Goal: Register for event/course

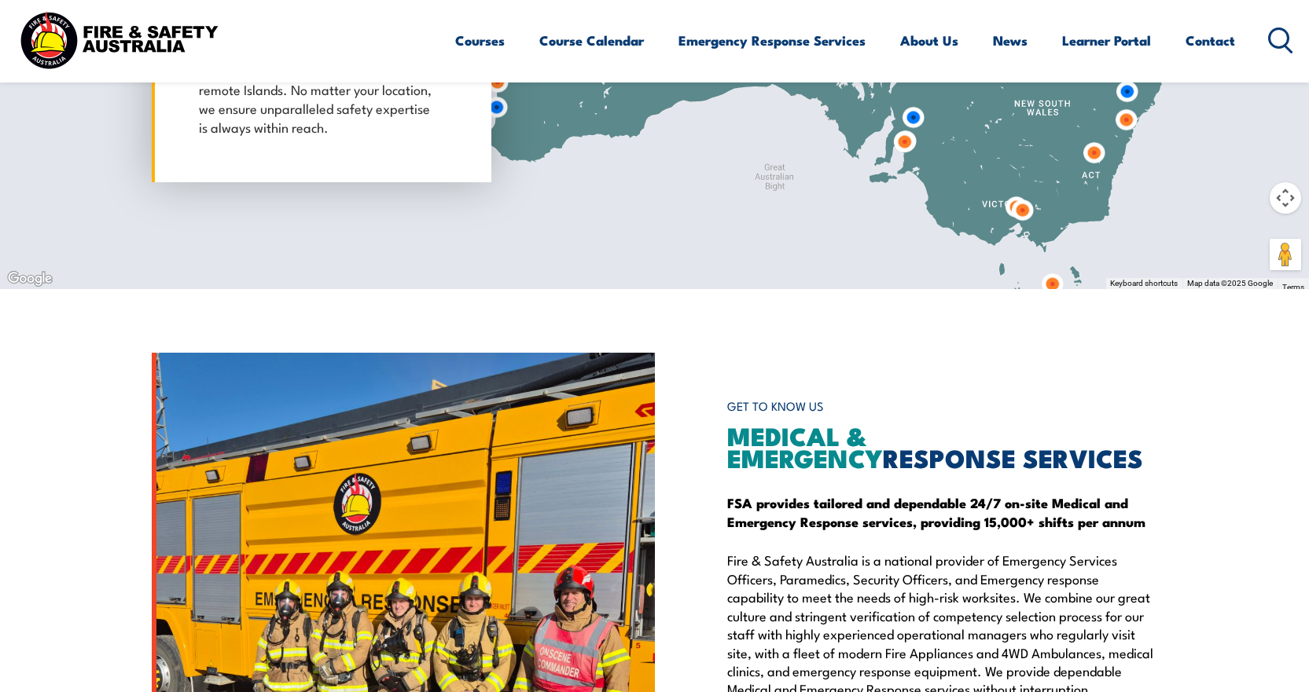
scroll to position [1545, 0]
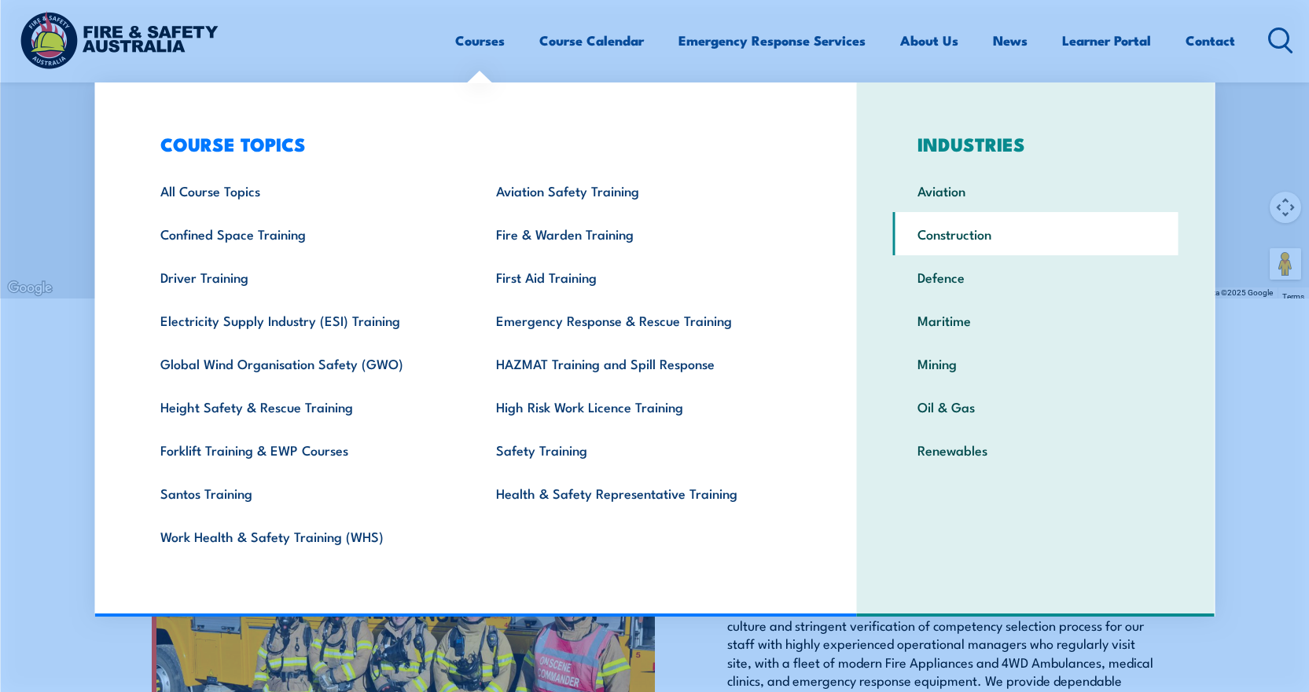
click at [964, 237] on link "Construction" at bounding box center [1035, 233] width 285 height 43
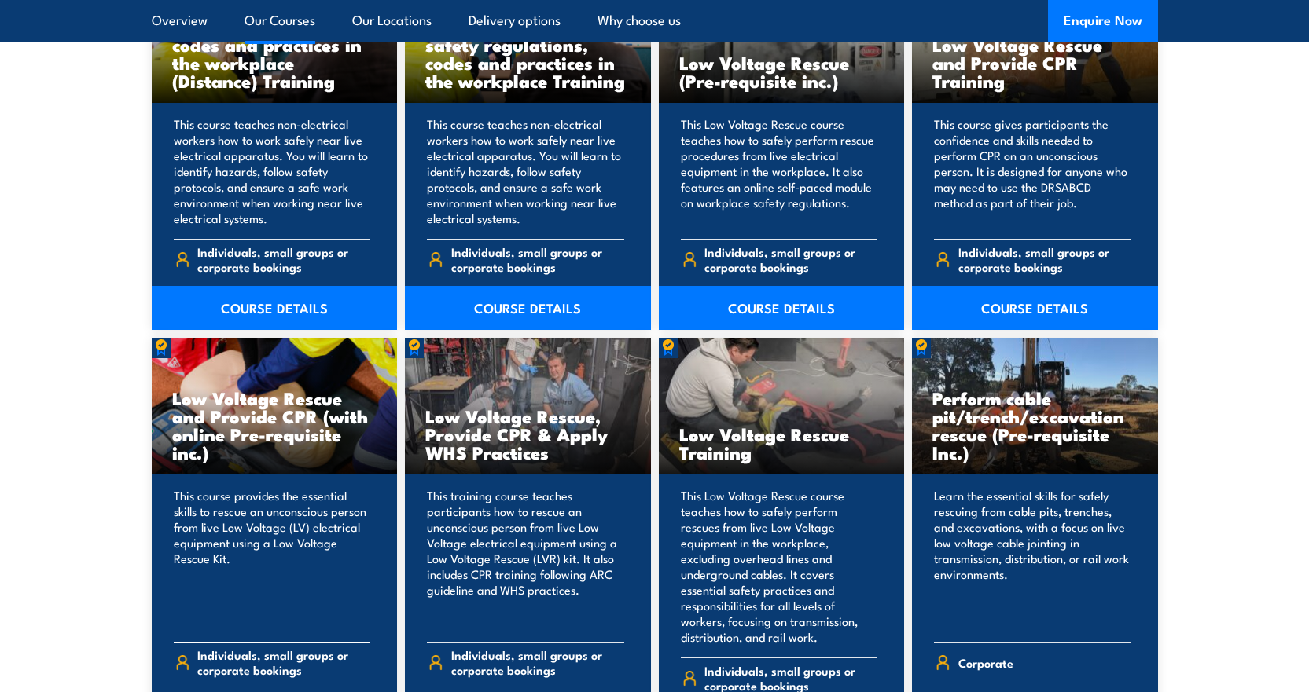
scroll to position [1258, 0]
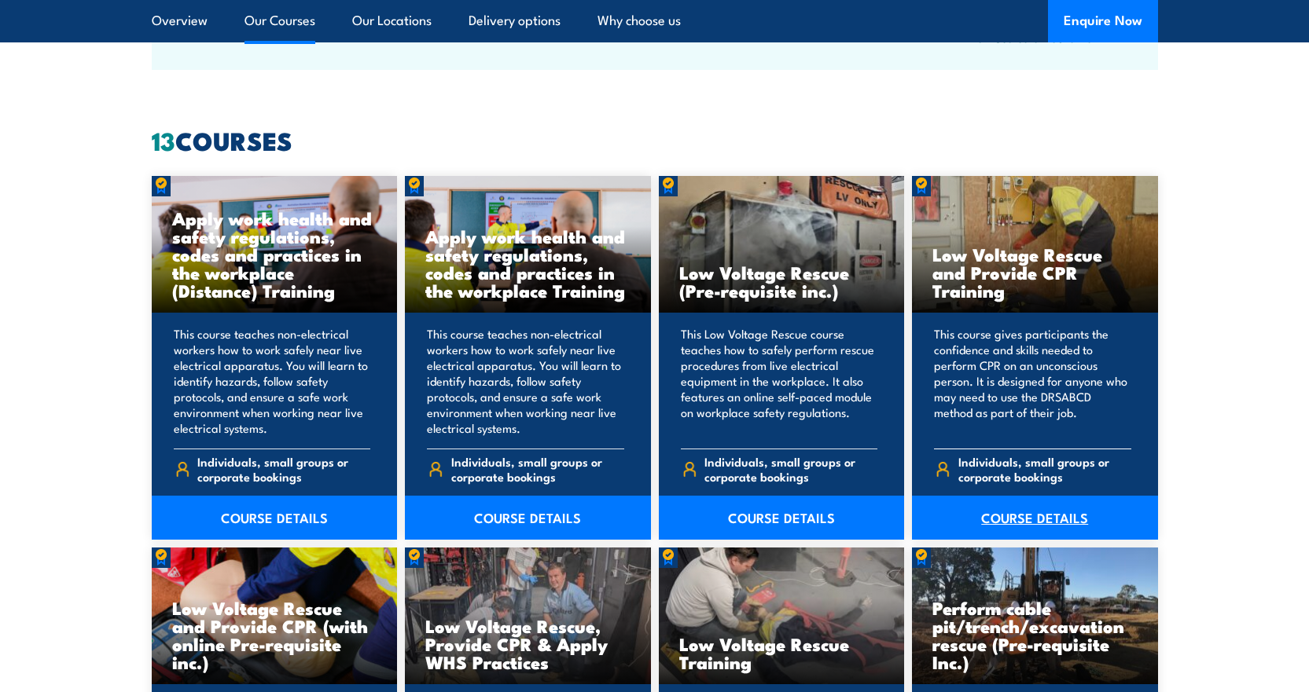
click at [1008, 518] on link "COURSE DETAILS" at bounding box center [1035, 518] width 246 height 44
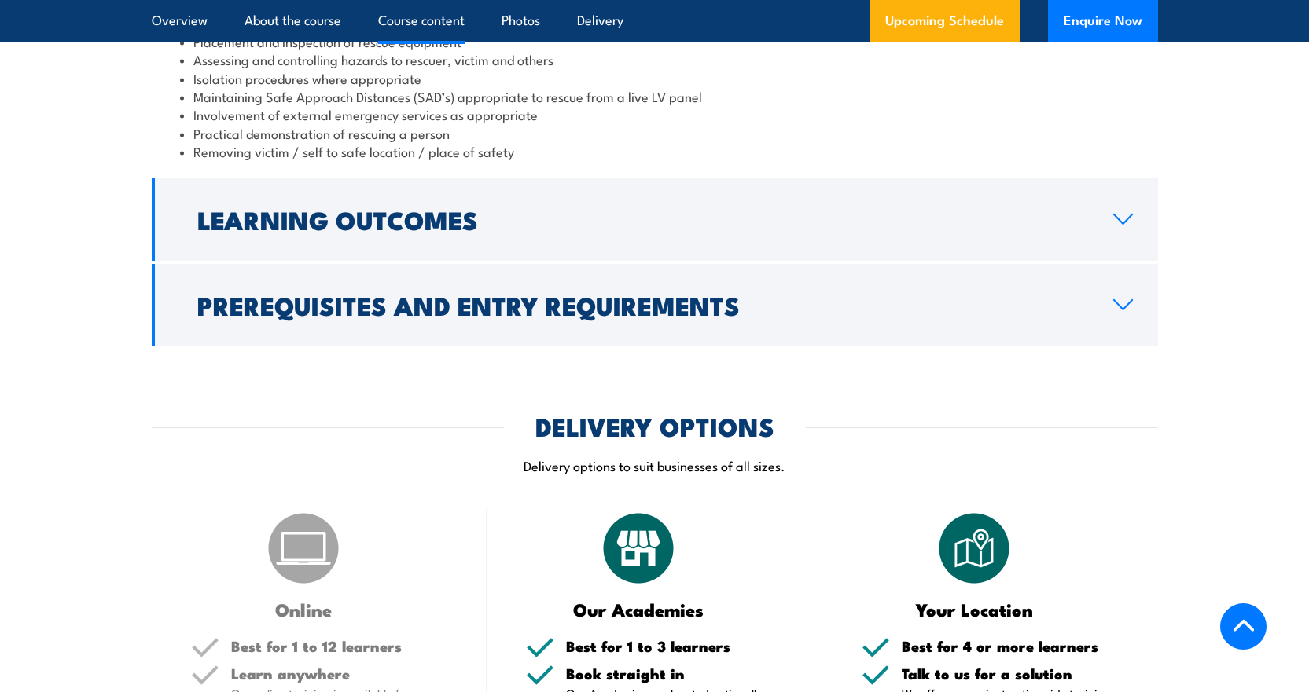
scroll to position [2096, 0]
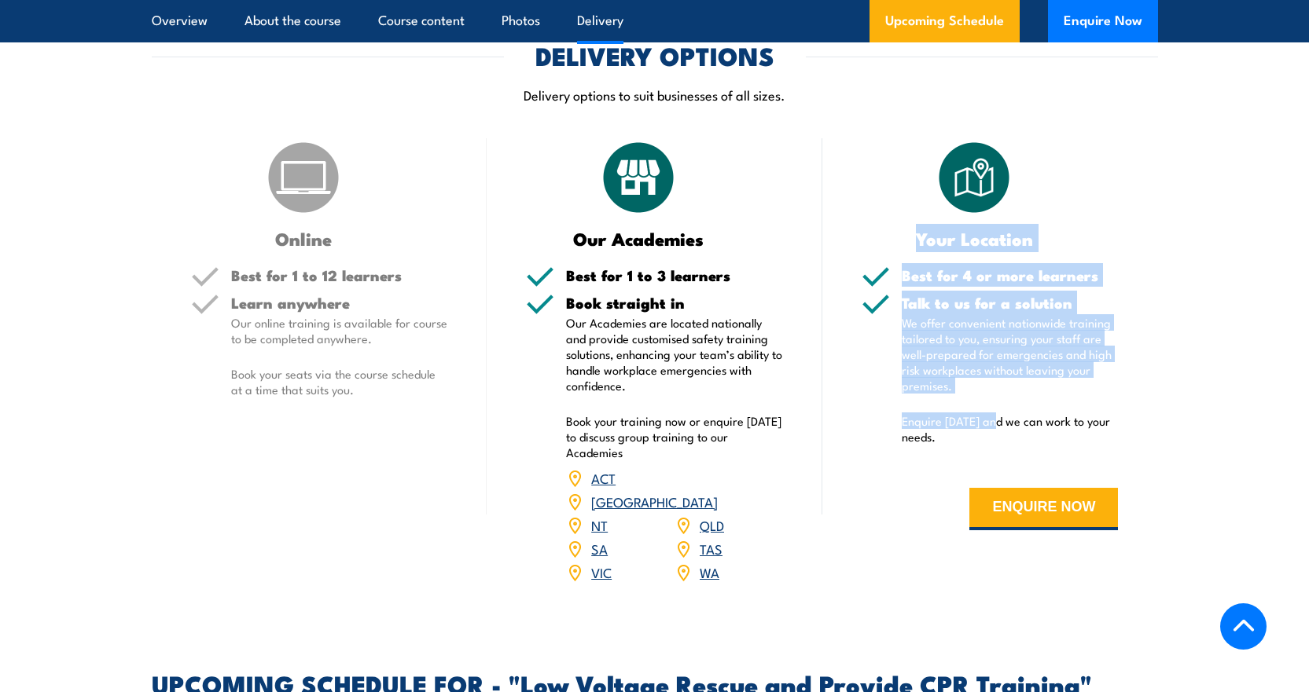
drag, startPoint x: 916, startPoint y: 211, endPoint x: 995, endPoint y: 406, distance: 210.5
click at [995, 406] on div "Your Location Best for 4 or more learners Talk to us for a solution We offer co…" at bounding box center [990, 371] width 336 height 466
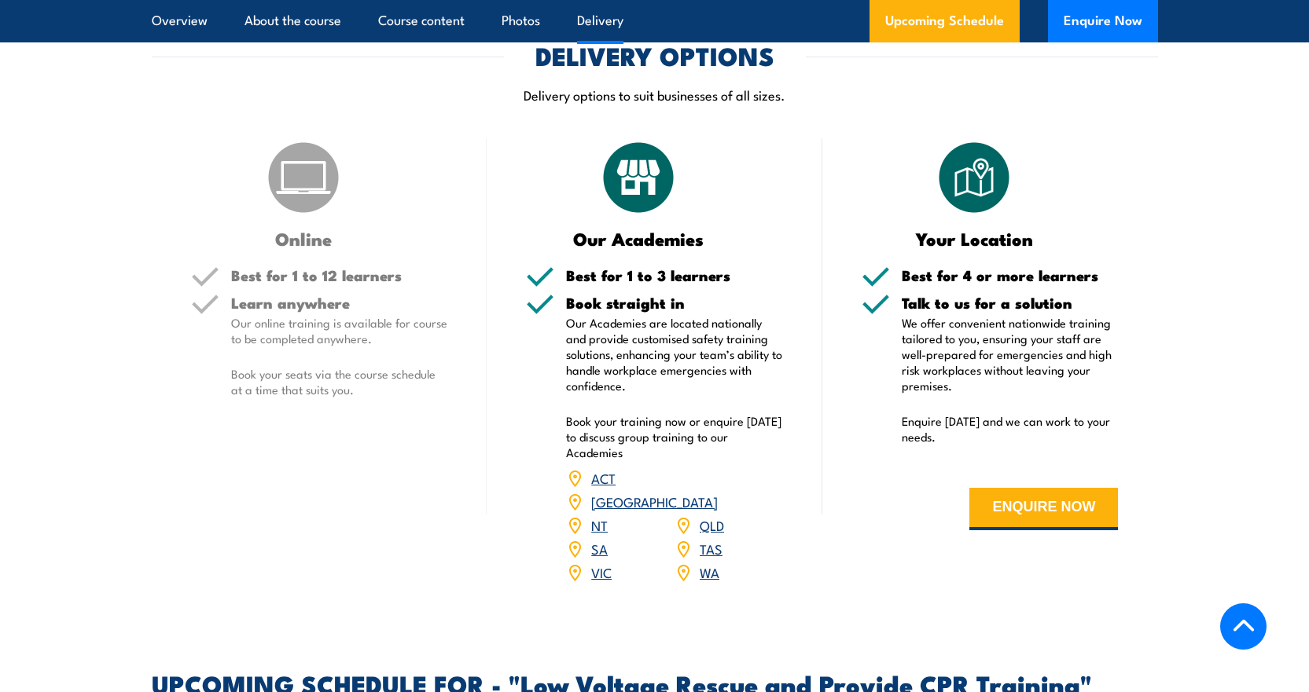
click at [974, 417] on p "Enquire [DATE] and we can work to your needs." at bounding box center [1010, 428] width 217 height 31
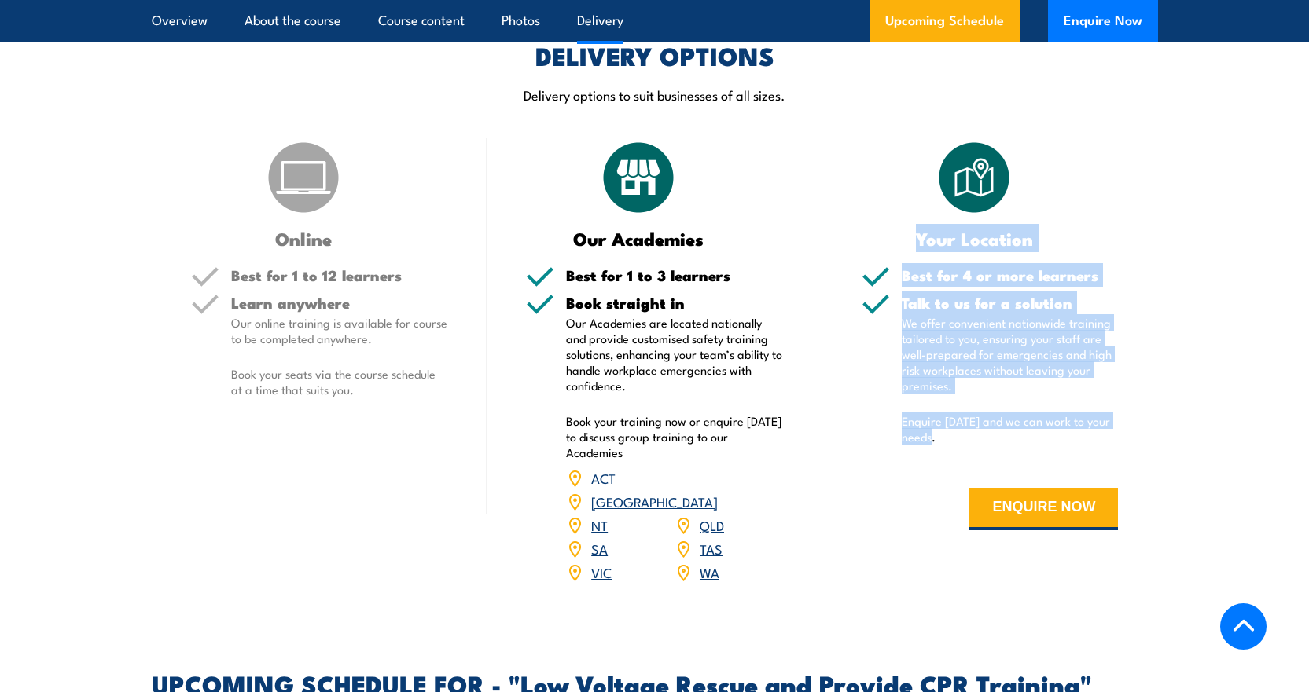
drag, startPoint x: 927, startPoint y: 397, endPoint x: 881, endPoint y: 127, distance: 274.3
click at [881, 138] on div "Your Location Best for 4 or more learners Talk to us for a solution We offer co…" at bounding box center [990, 371] width 336 height 466
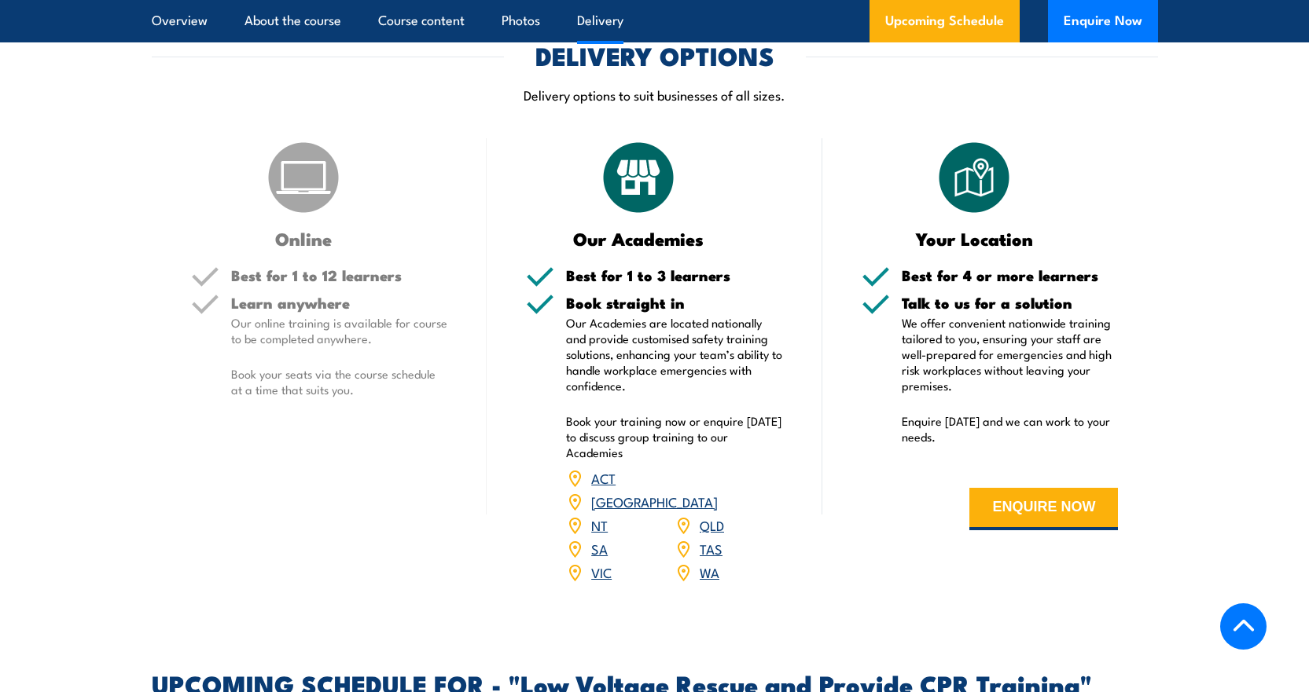
click at [1158, 446] on section "DELIVERY OPTIONS Delivery options to suit businesses of all sizes. Online Best …" at bounding box center [654, 324] width 1309 height 560
click at [999, 385] on div "Talk to us for a solution We offer convenient nationwide training tailored to y…" at bounding box center [1010, 380] width 217 height 169
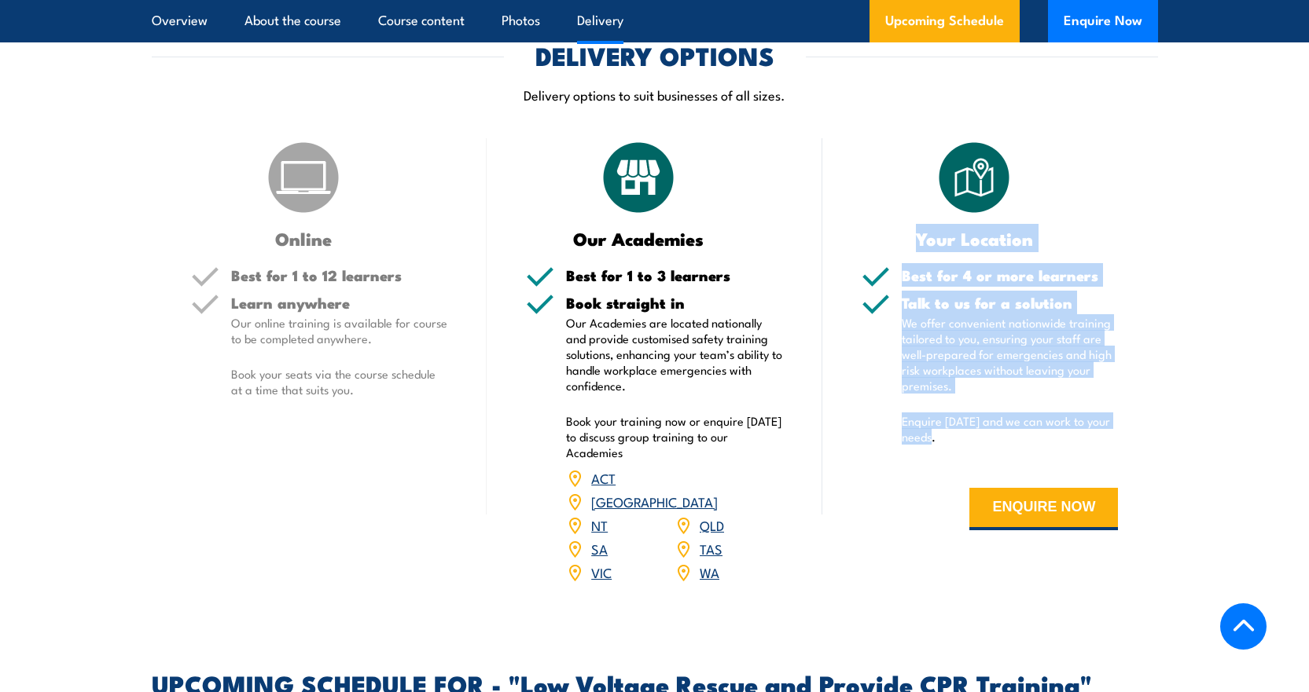
drag, startPoint x: 938, startPoint y: 422, endPoint x: 908, endPoint y: 121, distance: 302.6
click at [908, 138] on div "Your Location Best for 4 or more learners Talk to us for a solution We offer co…" at bounding box center [990, 371] width 336 height 466
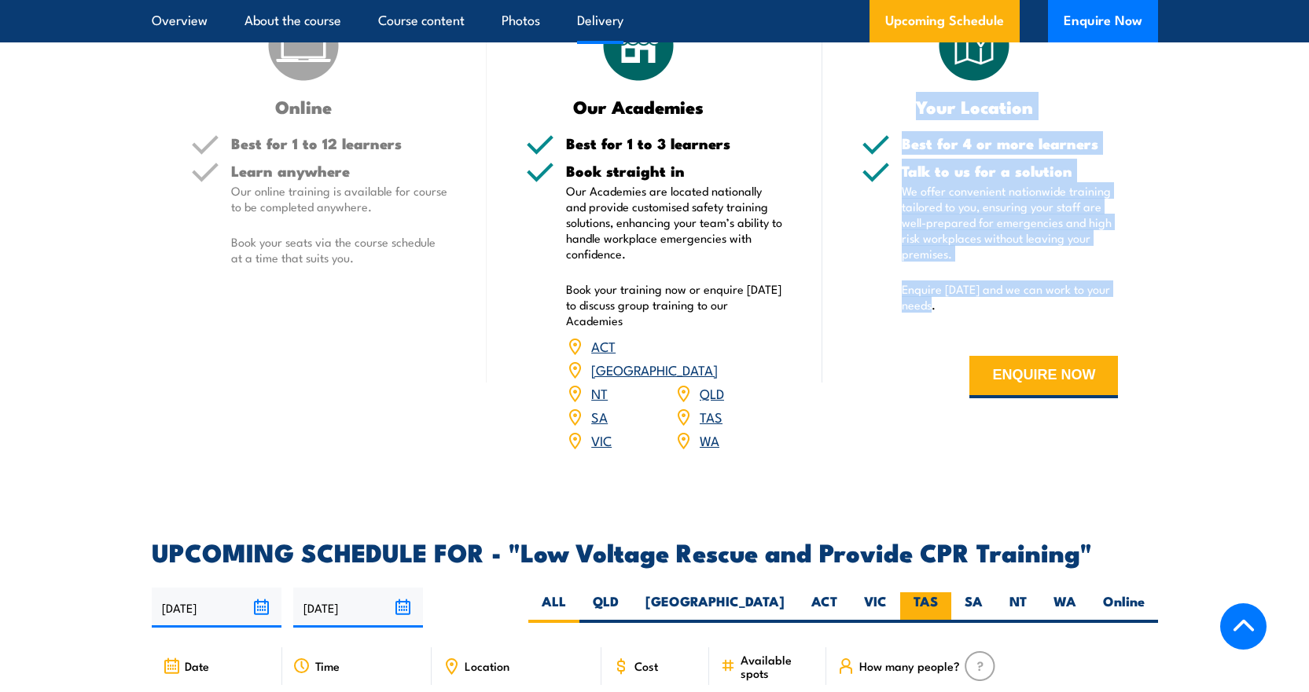
scroll to position [2515, 0]
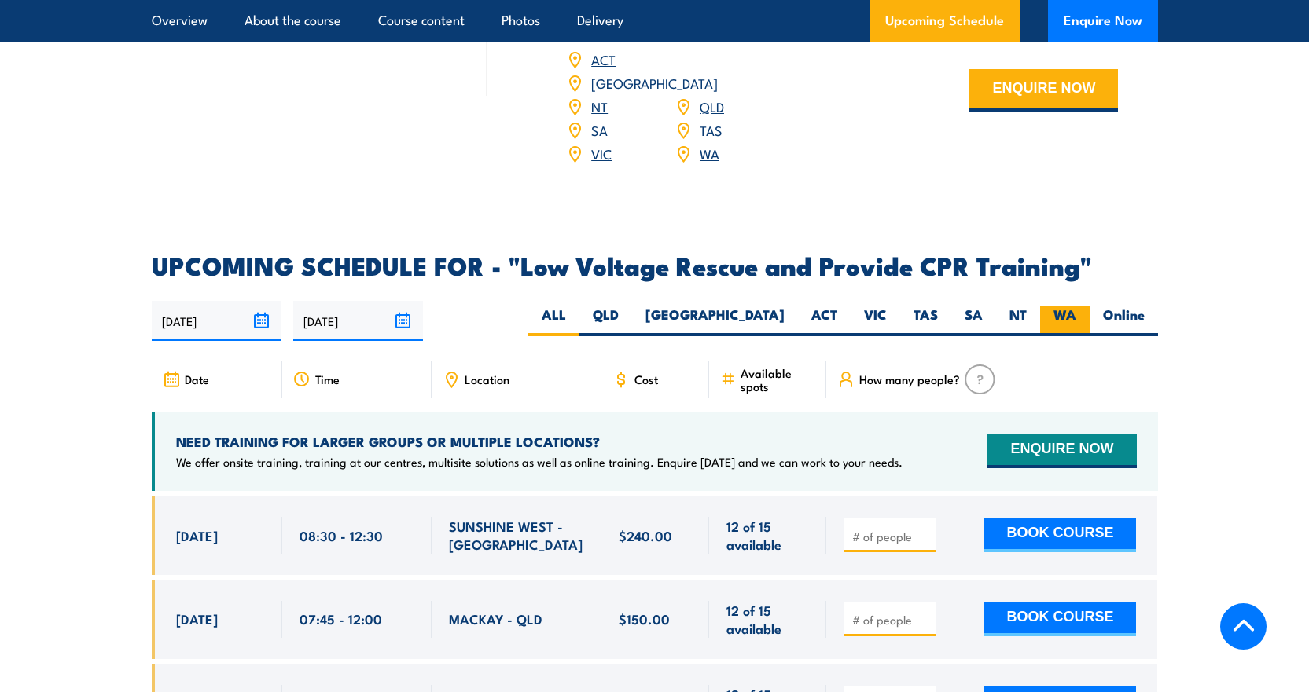
click at [1048, 306] on label "WA" at bounding box center [1065, 321] width 50 height 31
click at [1076, 306] on input "WA" at bounding box center [1081, 311] width 10 height 10
radio input "true"
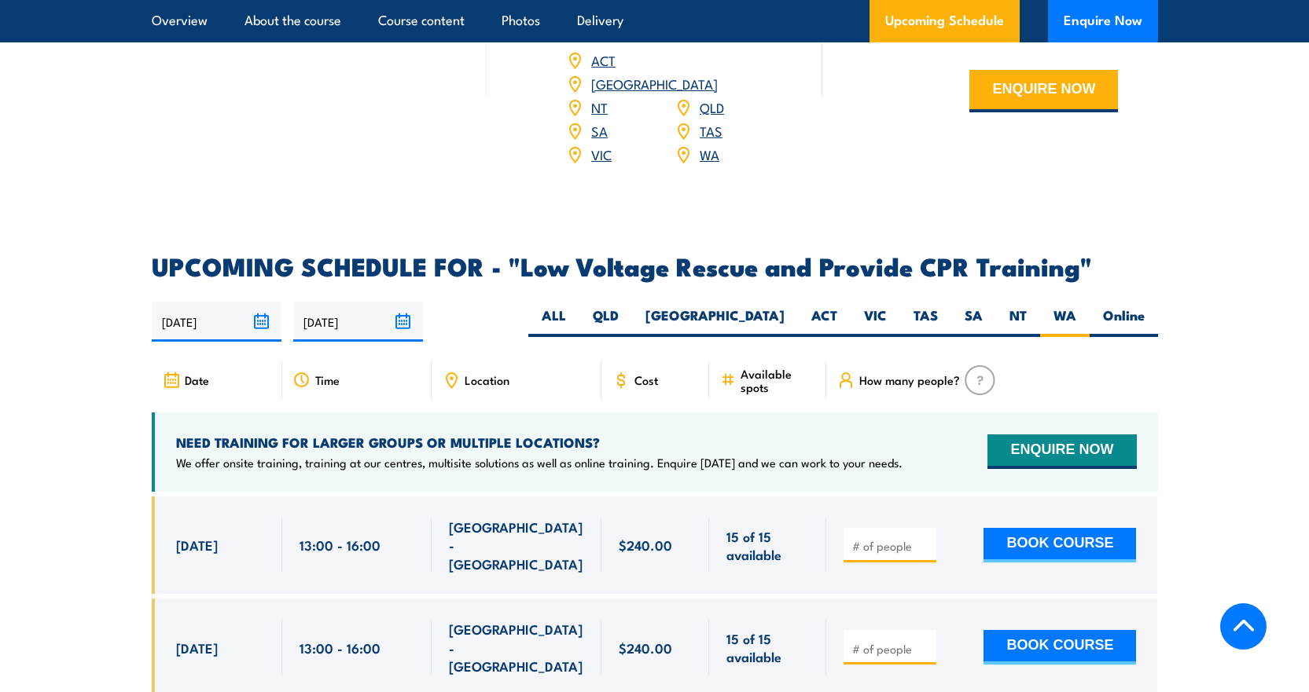
scroll to position [2610, 0]
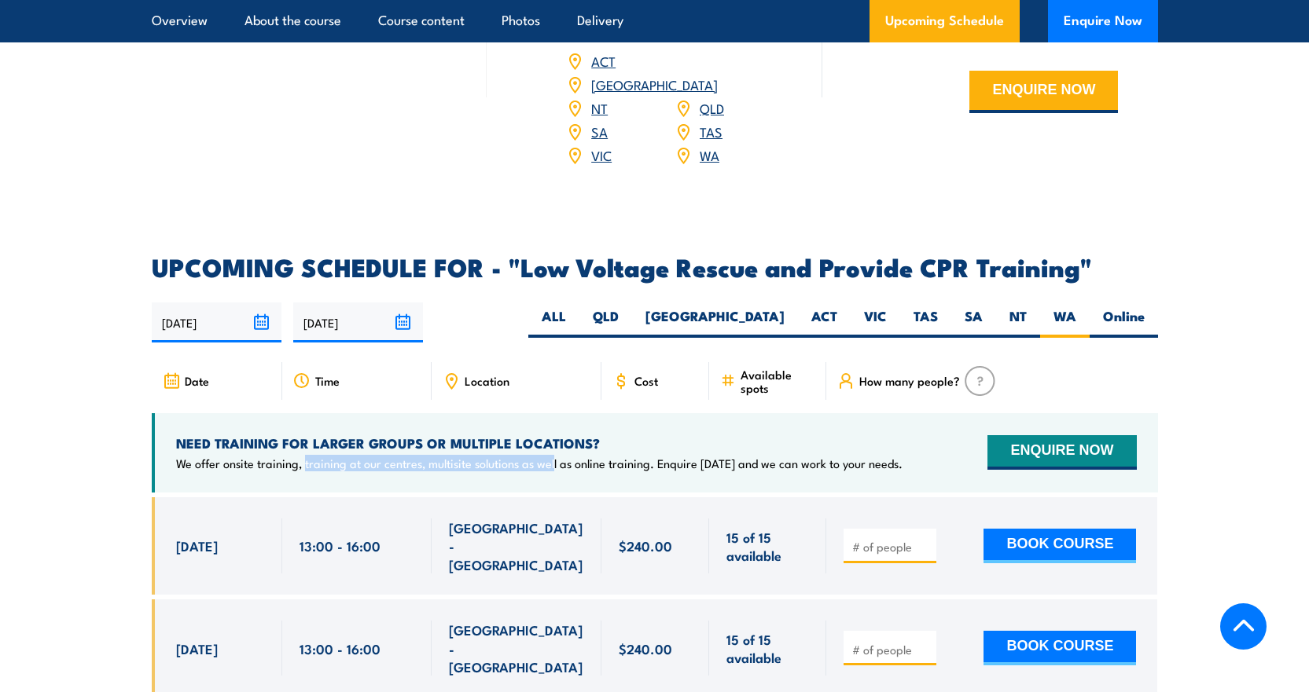
drag, startPoint x: 303, startPoint y: 416, endPoint x: 553, endPoint y: 415, distance: 250.0
click at [553, 456] on p "We offer onsite training, training at our centres, multisite solutions as well …" at bounding box center [539, 464] width 726 height 16
drag, startPoint x: 556, startPoint y: 415, endPoint x: 649, endPoint y: 415, distance: 92.7
click at [586, 456] on p "We offer onsite training, training at our centres, multisite solutions as well …" at bounding box center [539, 464] width 726 height 16
drag, startPoint x: 1125, startPoint y: 413, endPoint x: 903, endPoint y: 424, distance: 221.9
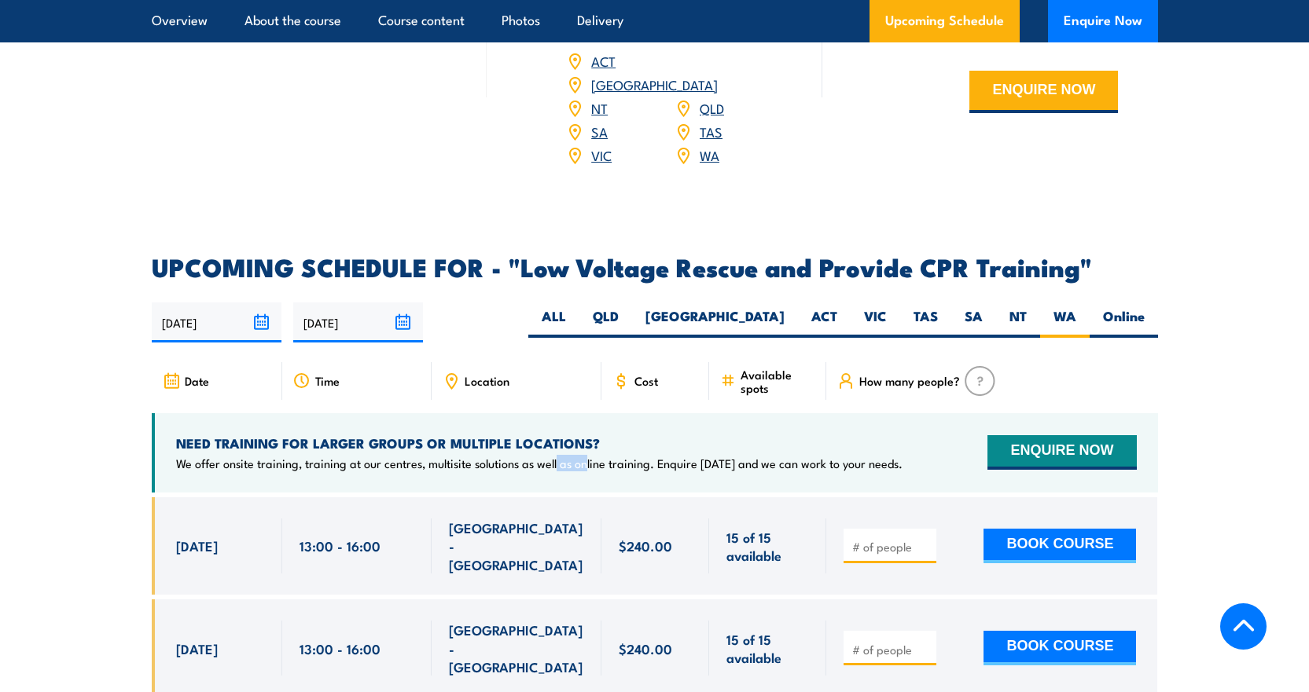
click at [904, 424] on div "NEED TRAINING FOR LARGER GROUPS OR MULTIPLE LOCATIONS? We offer onsite training…" at bounding box center [655, 452] width 1006 height 79
click at [1031, 435] on button "ENQUIRE NOW" at bounding box center [1061, 452] width 149 height 35
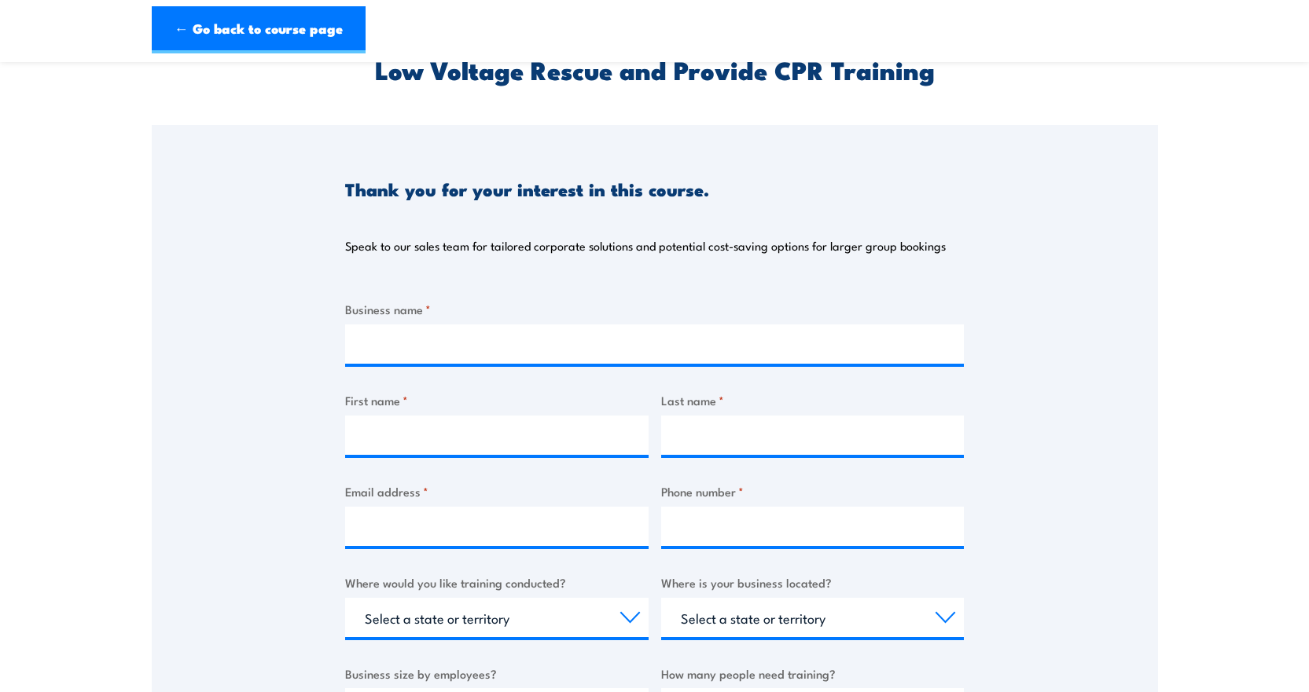
scroll to position [524, 0]
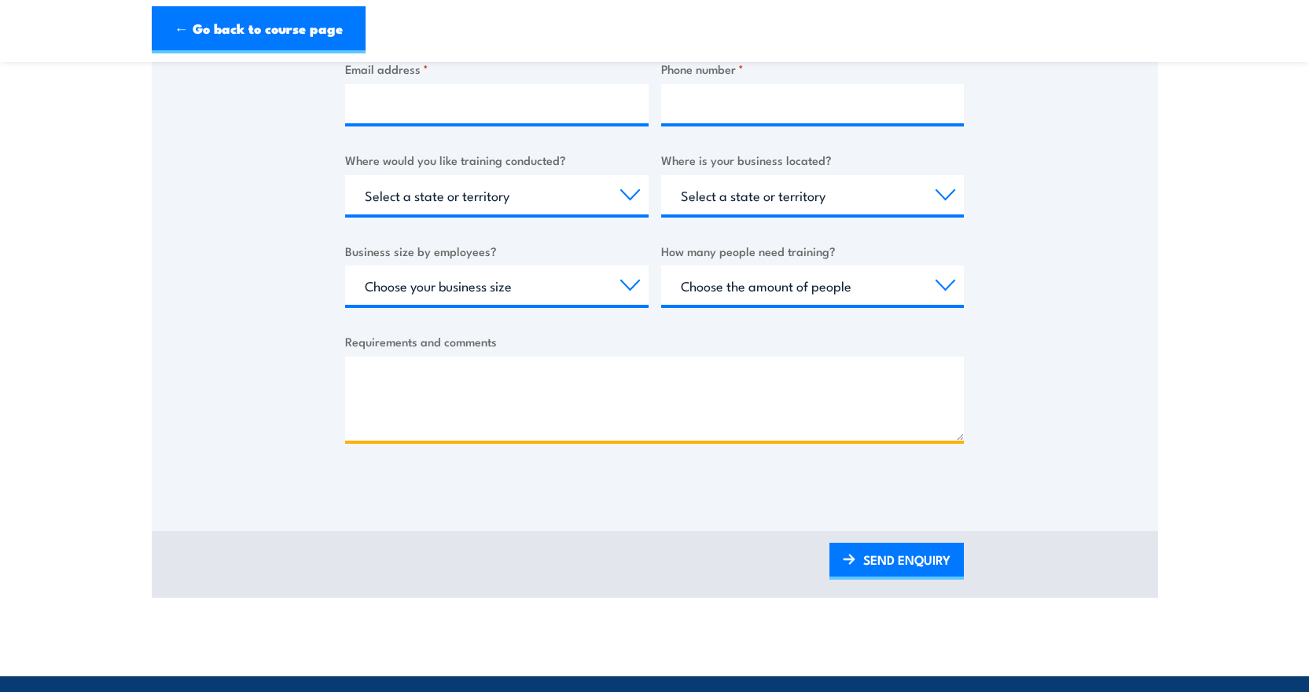
click at [601, 405] on textarea "Requirements and comments" at bounding box center [654, 399] width 619 height 84
type textarea "h"
click at [590, 409] on textarea "h" at bounding box center [654, 399] width 619 height 84
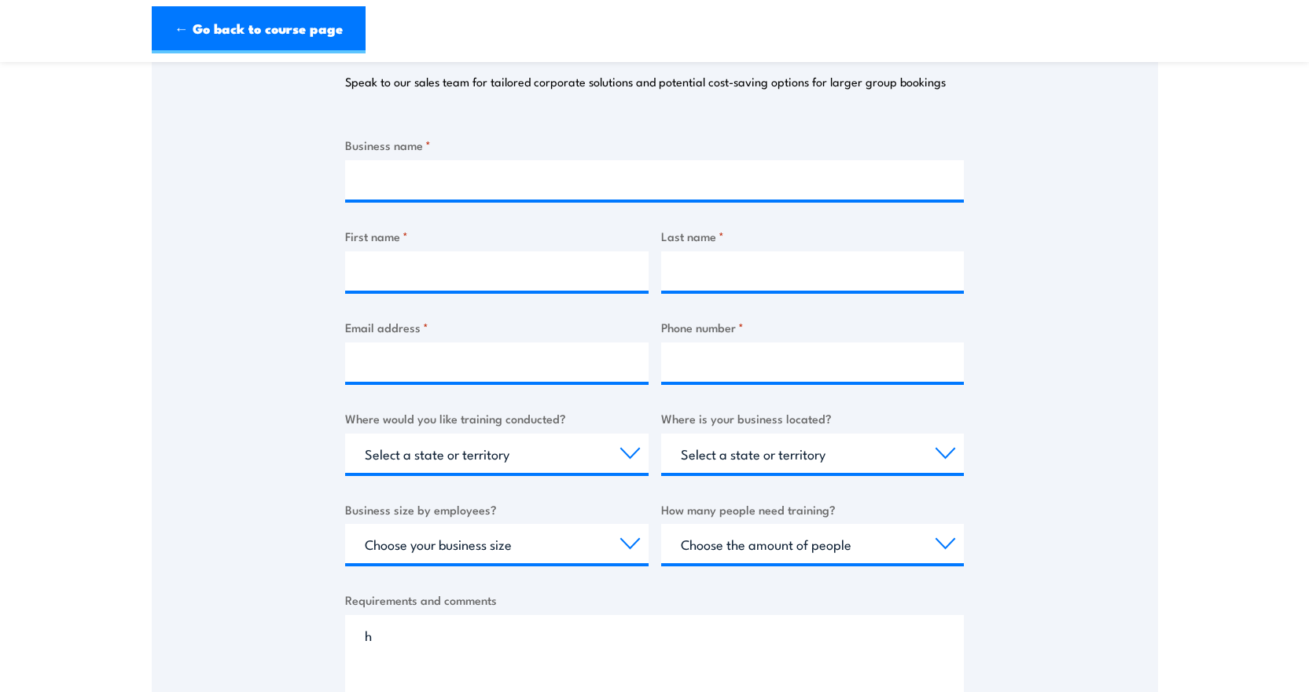
scroll to position [314, 0]
